Goal: Task Accomplishment & Management: Use online tool/utility

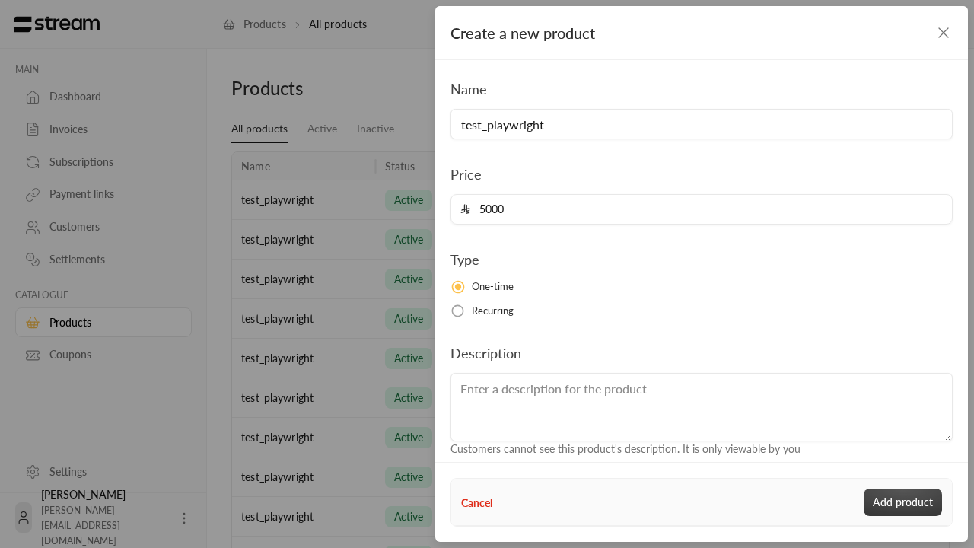
type input "5000"
click at [903, 502] on button "Add product" at bounding box center [903, 502] width 78 height 27
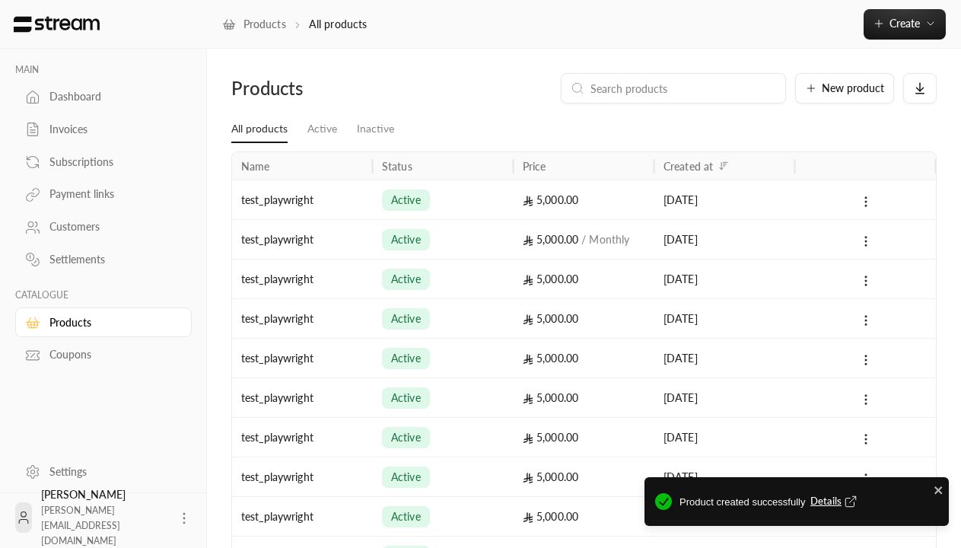
click at [835, 501] on span "Details" at bounding box center [835, 501] width 50 height 15
